Goal: Task Accomplishment & Management: Manage account settings

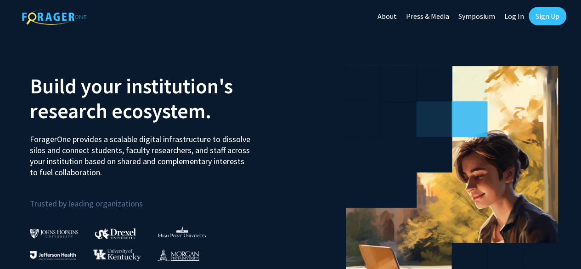
click at [548, 8] on link "Sign Up" at bounding box center [548, 16] width 38 height 18
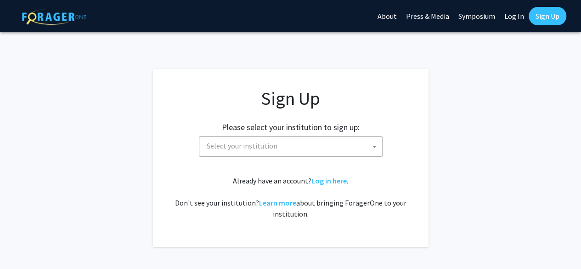
click at [307, 138] on span "Select your institution" at bounding box center [292, 145] width 179 height 19
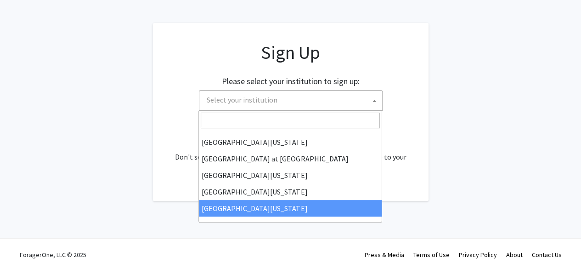
scroll to position [47, 0]
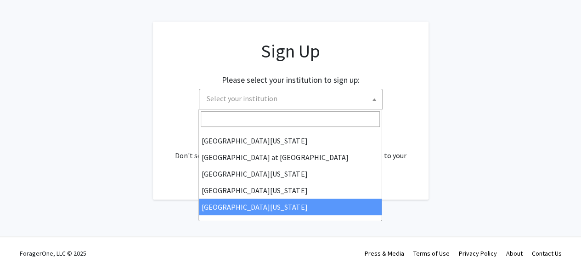
select select "33"
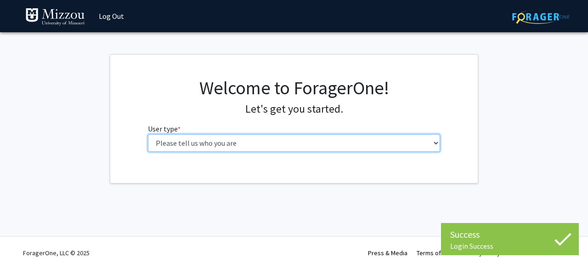
click at [298, 143] on select "Please tell us who you are Undergraduate Student Master's Student Doctoral Cand…" at bounding box center [294, 142] width 293 height 17
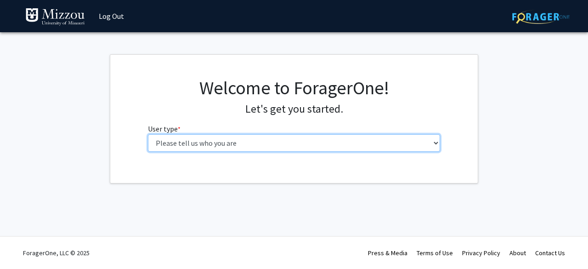
select select "1: undergrad"
click at [148, 134] on select "Please tell us who you are Undergraduate Student Master's Student Doctoral Cand…" at bounding box center [294, 142] width 293 height 17
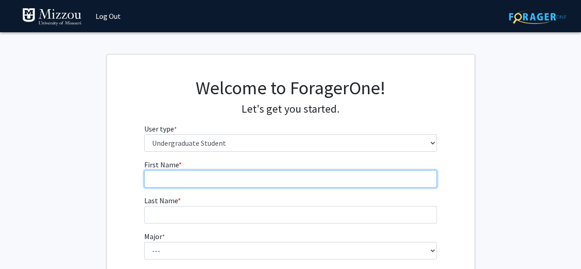
click at [271, 175] on input "First Name * required" at bounding box center [290, 178] width 293 height 17
type input "[PERSON_NAME]"
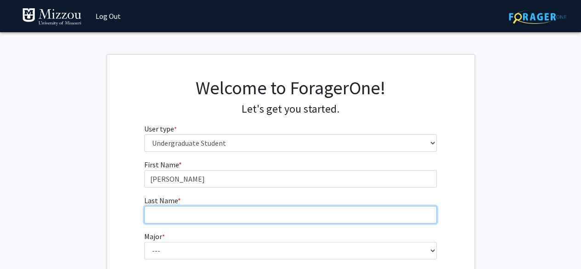
click at [283, 216] on input "Last Name * required" at bounding box center [290, 214] width 293 height 17
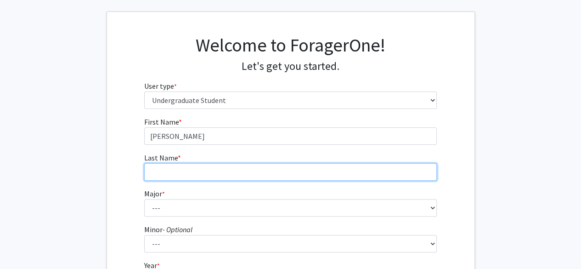
scroll to position [92, 0]
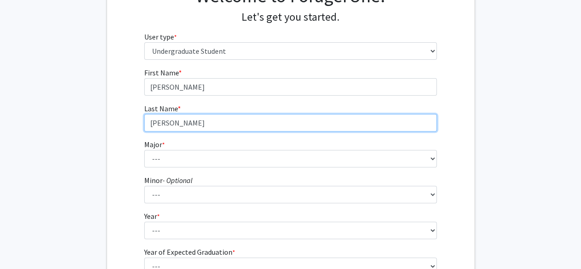
type input "[PERSON_NAME]"
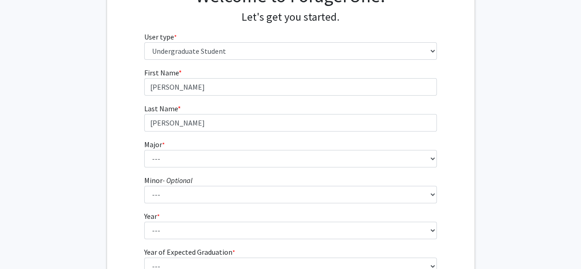
click at [292, 148] on fg-select "Major * required --- Agribusiness Management Agricultural Education Agricultura…" at bounding box center [290, 153] width 293 height 28
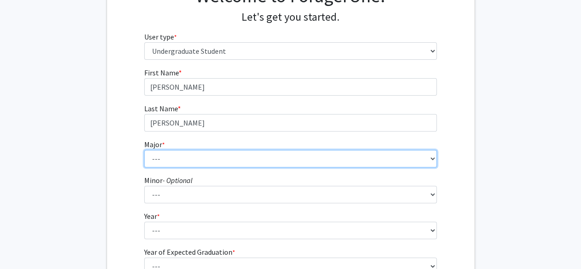
click at [296, 157] on select "--- Agribusiness Management Agricultural Education Agricultural Education: Comm…" at bounding box center [290, 158] width 293 height 17
select select "14: 2503"
click at [144, 150] on select "--- Agribusiness Management Agricultural Education Agricultural Education: Comm…" at bounding box center [290, 158] width 293 height 17
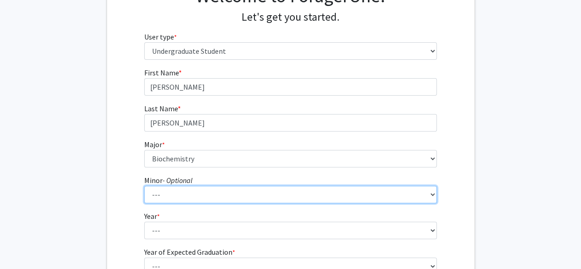
click at [251, 196] on select "--- Accountancy Aerospace Engineering Aerospace Studies Agribusiness Management…" at bounding box center [290, 194] width 293 height 17
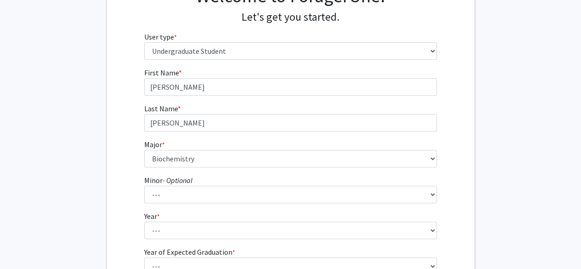
click at [248, 217] on fg-select "Year * required --- First-year Sophomore Junior Senior Postbaccalaureate Certif…" at bounding box center [290, 224] width 293 height 28
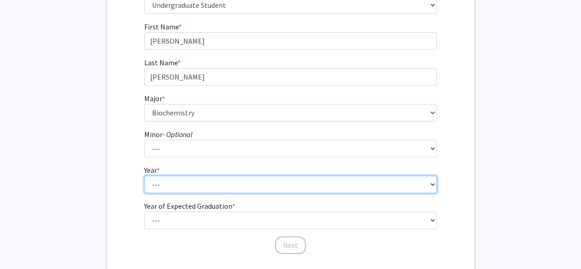
click at [226, 179] on select "--- First-year Sophomore Junior Senior Postbaccalaureate Certificate" at bounding box center [290, 183] width 293 height 17
select select "1: first-year"
click at [144, 175] on select "--- First-year Sophomore Junior Senior Postbaccalaureate Certificate" at bounding box center [290, 183] width 293 height 17
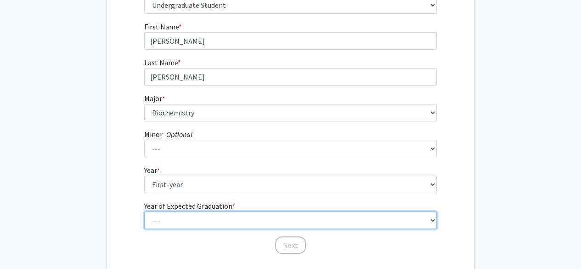
click at [231, 215] on select "--- 2025 2026 2027 2028 2029 2030 2031 2032 2033 2034" at bounding box center [290, 219] width 293 height 17
select select "5: 2029"
click at [144, 211] on select "--- 2025 2026 2027 2028 2029 2030 2031 2032 2033 2034" at bounding box center [290, 219] width 293 height 17
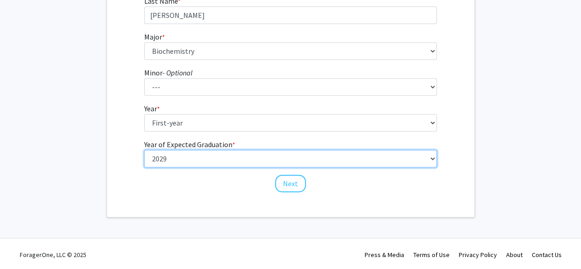
scroll to position [200, 0]
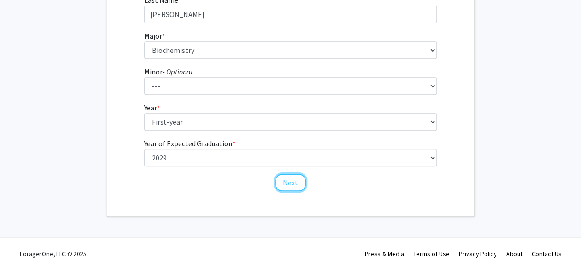
click at [288, 176] on button "Next" at bounding box center [290, 182] width 31 height 17
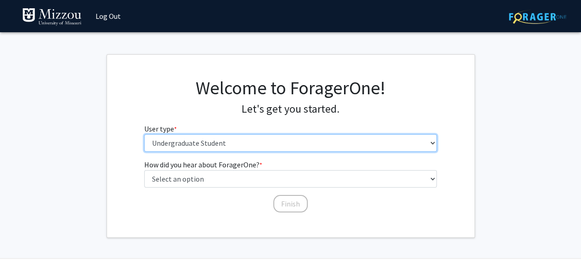
click at [283, 145] on select "Please tell us who you are Undergraduate Student Master's Student Doctoral Cand…" at bounding box center [290, 142] width 293 height 17
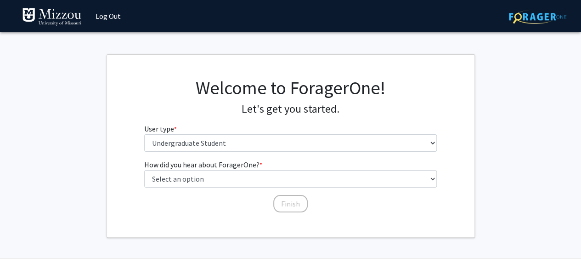
click at [508, 141] on fg-get-started "Welcome to ForagerOne! Let's get you started. User type * required Please tell …" at bounding box center [290, 145] width 581 height 183
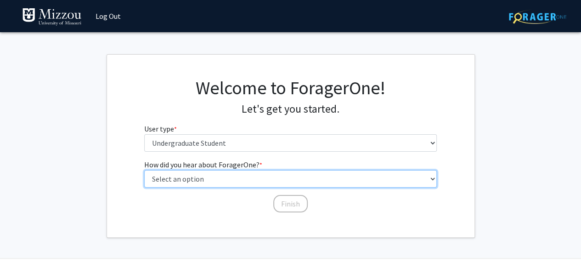
click at [357, 181] on select "Select an option Peer/student recommendation Faculty/staff recommendation Unive…" at bounding box center [290, 178] width 293 height 17
select select "5: other"
click at [144, 170] on select "Select an option Peer/student recommendation Faculty/staff recommendation Unive…" at bounding box center [290, 178] width 293 height 17
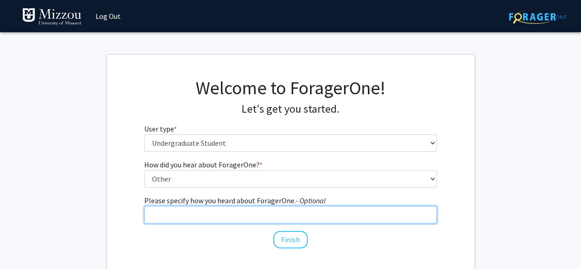
click at [264, 216] on input "Please specify how you heard about ForagerOne. - Optional" at bounding box center [290, 214] width 293 height 17
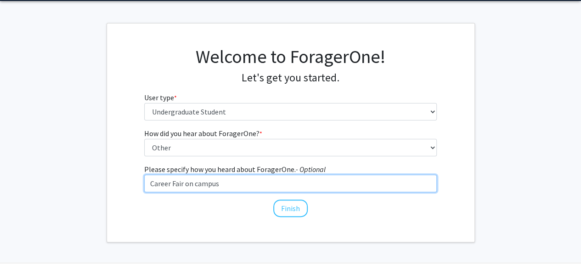
scroll to position [57, 0]
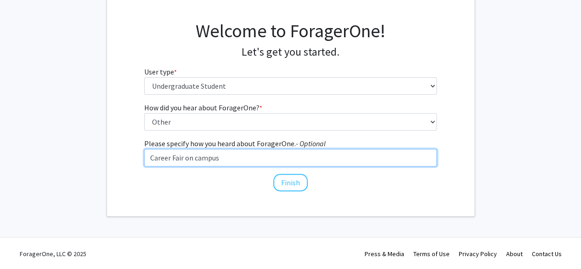
type input "Career Fair on campus"
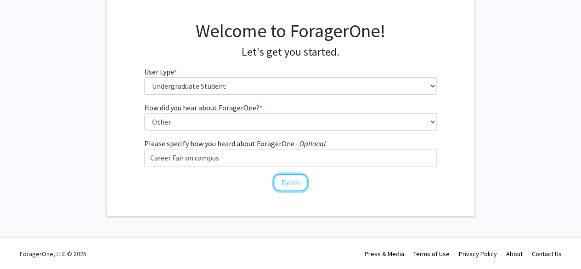
click at [296, 186] on button "Finish" at bounding box center [290, 182] width 34 height 17
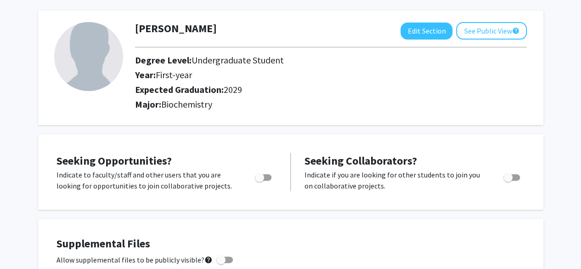
scroll to position [92, 0]
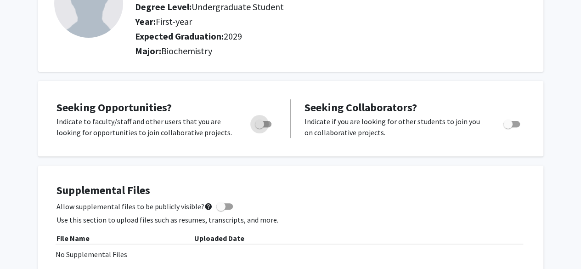
click at [251, 122] on label "Toggle" at bounding box center [261, 124] width 20 height 11
click at [259, 127] on input "Are you actively seeking opportunities?" at bounding box center [259, 127] width 0 height 0
checkbox input "true"
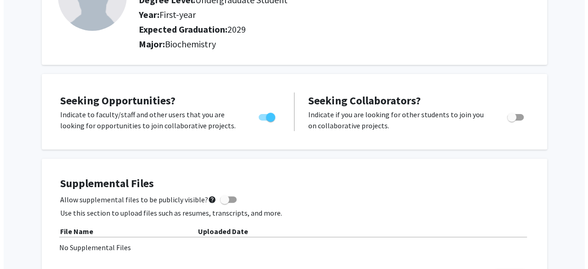
scroll to position [230, 0]
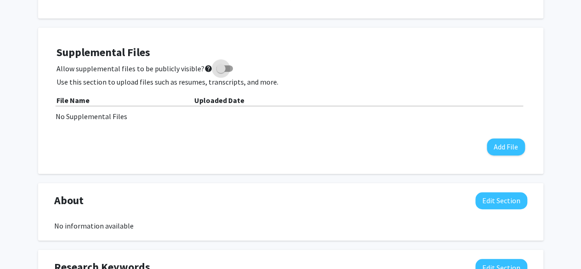
click at [216, 67] on span at bounding box center [220, 68] width 9 height 9
click at [220, 72] on input "Allow supplemental files to be publicly visible? help" at bounding box center [220, 72] width 0 height 0
checkbox input "true"
click at [500, 150] on button "Add File" at bounding box center [506, 146] width 38 height 17
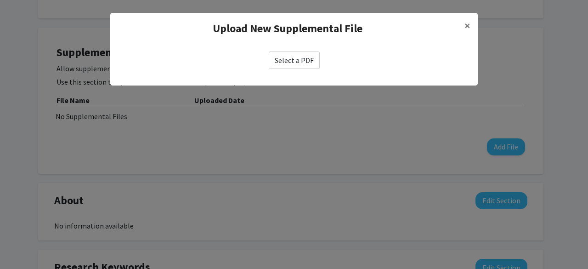
click at [307, 64] on label "Select a PDF" at bounding box center [294, 59] width 51 height 17
click at [0, 0] on input "Select a PDF" at bounding box center [0, 0] width 0 height 0
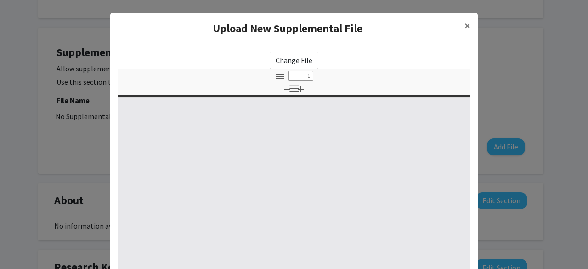
select select "custom"
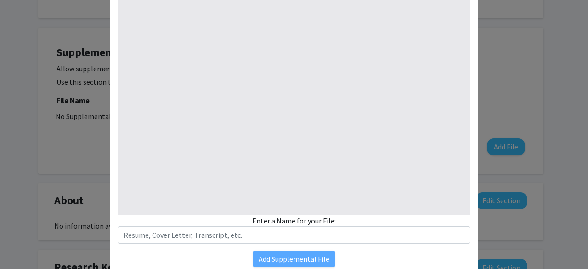
type input "0"
select select "custom"
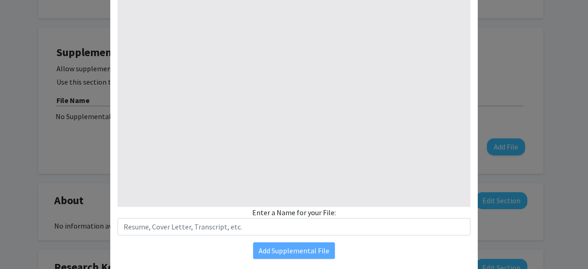
type input "1"
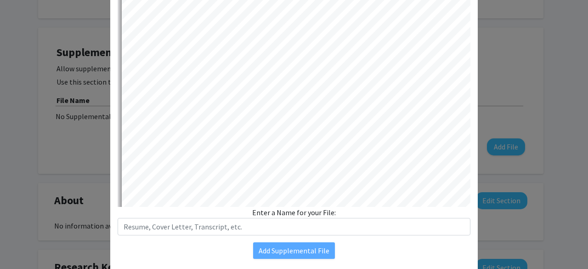
select select "auto"
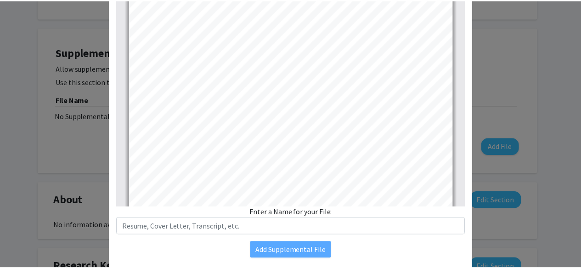
scroll to position [172, 0]
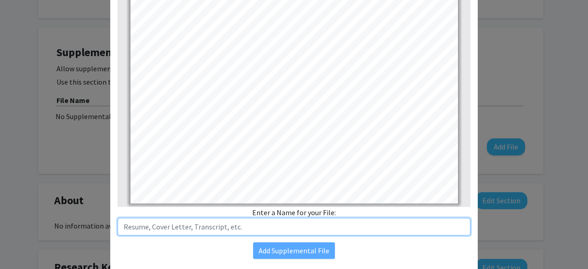
click at [256, 222] on input "text" at bounding box center [294, 226] width 353 height 17
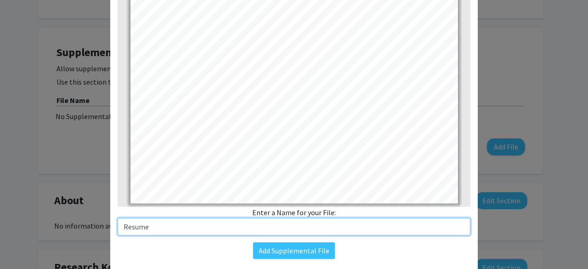
type input "Resume"
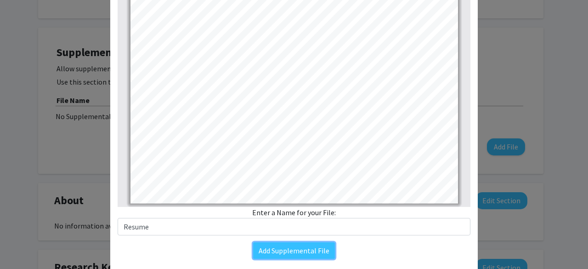
click at [315, 244] on button "Add Supplemental File" at bounding box center [294, 250] width 82 height 17
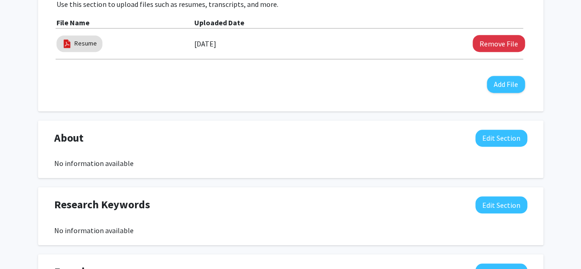
scroll to position [322, 0]
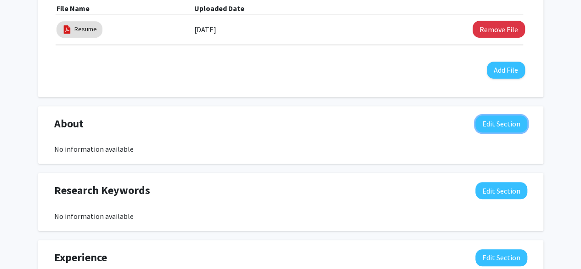
click at [512, 121] on button "Edit Section" at bounding box center [501, 123] width 52 height 17
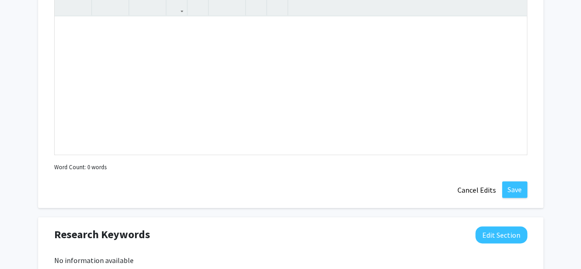
scroll to position [413, 0]
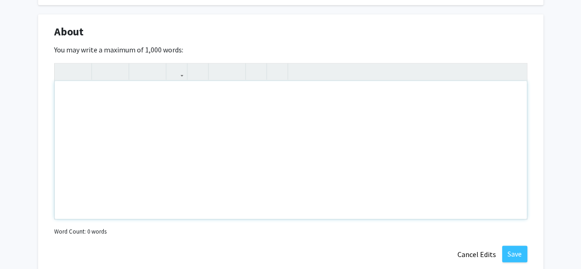
click at [381, 110] on div "Note to users with screen readers: Please deactivate our accessibility plugin f…" at bounding box center [291, 150] width 472 height 138
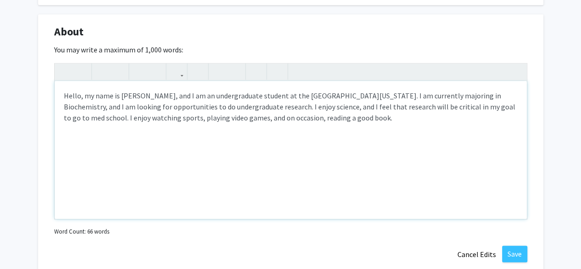
type textarea "Hello, my name is [PERSON_NAME], and I am an undergraduate student at the [GEOG…"
click at [518, 252] on button "Save" at bounding box center [514, 253] width 25 height 17
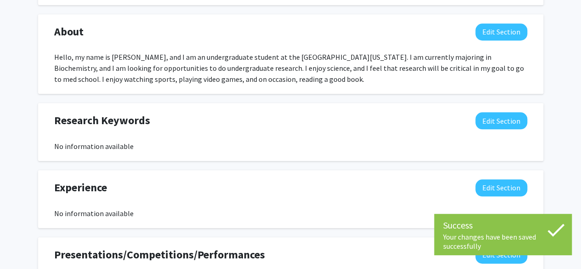
scroll to position [459, 0]
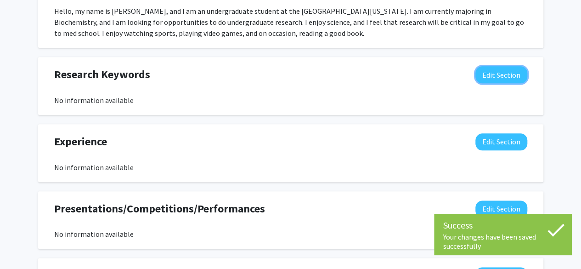
click at [482, 69] on button "Edit Section" at bounding box center [501, 74] width 52 height 17
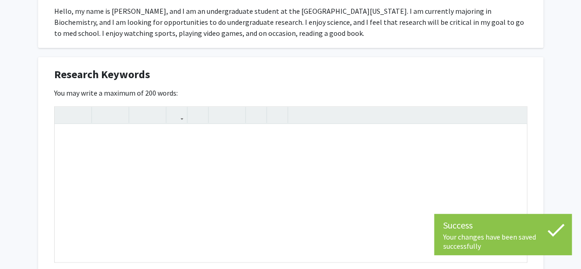
click at [296, 86] on div "Research Keywords Edit Section" at bounding box center [290, 76] width 487 height 21
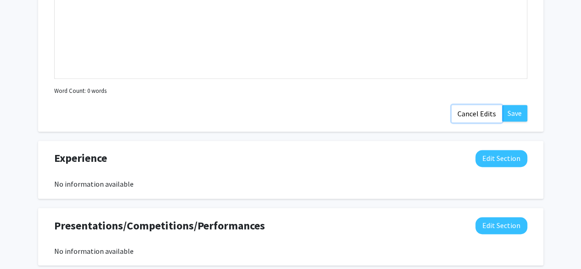
click at [492, 111] on button "Cancel Edits" at bounding box center [477, 113] width 51 height 17
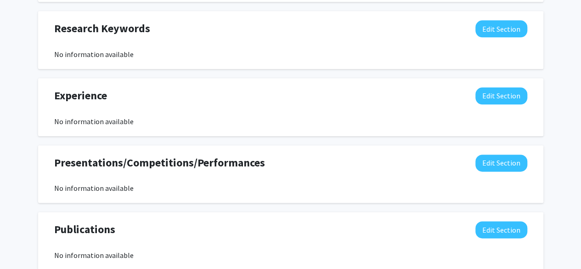
scroll to position [538, 0]
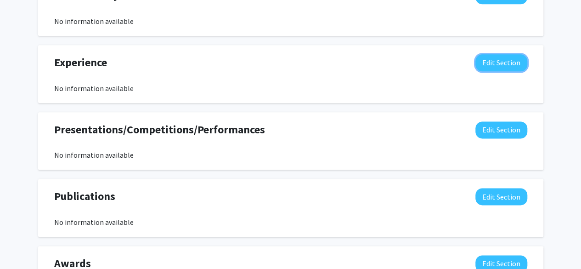
click at [487, 68] on button "Edit Section" at bounding box center [501, 62] width 52 height 17
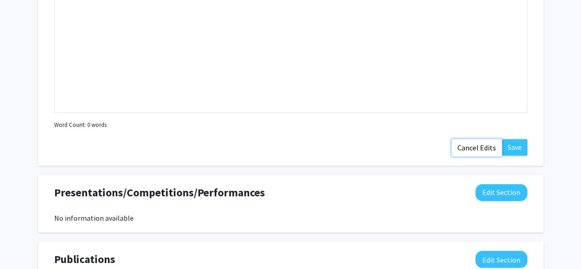
click at [483, 149] on button "Cancel Edits" at bounding box center [477, 147] width 51 height 17
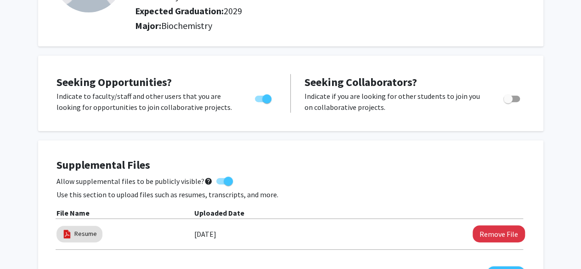
scroll to position [0, 0]
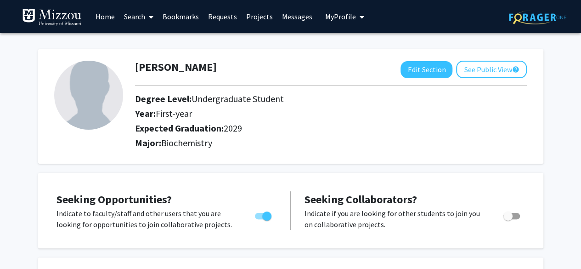
click at [97, 82] on img at bounding box center [88, 95] width 69 height 69
click at [490, 75] on button "See Public View help" at bounding box center [491, 69] width 71 height 17
